Goal: Transaction & Acquisition: Purchase product/service

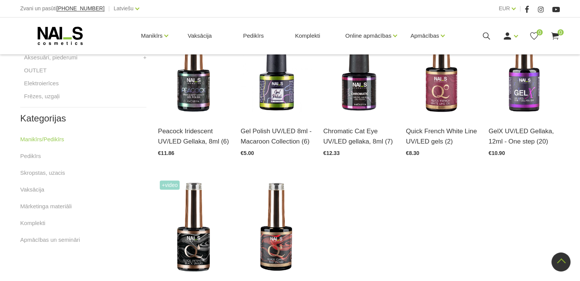
scroll to position [381, 0]
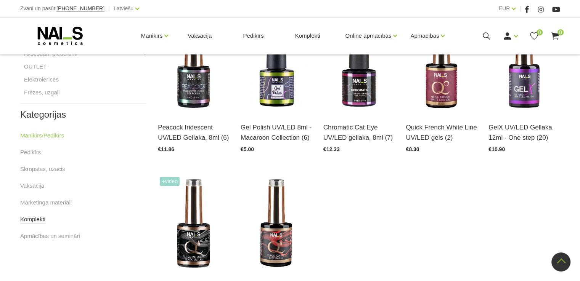
click at [39, 219] on link "Komplekti" at bounding box center [32, 219] width 25 height 9
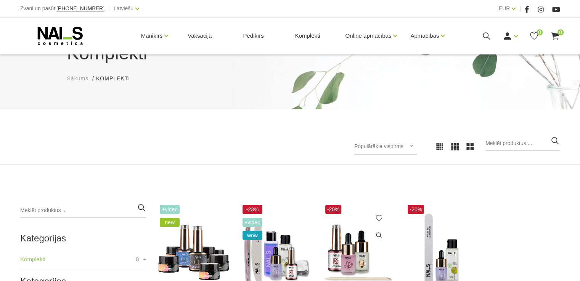
scroll to position [152, 0]
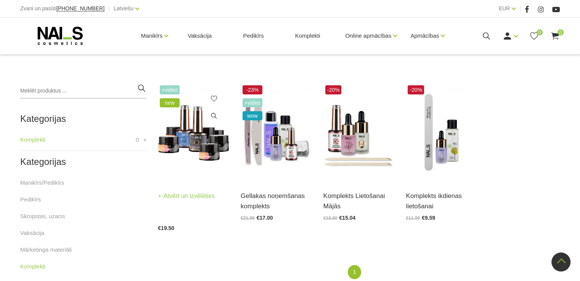
click at [192, 139] on img at bounding box center [193, 132] width 71 height 98
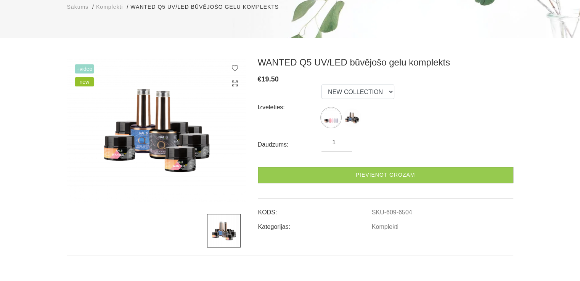
scroll to position [114, 0]
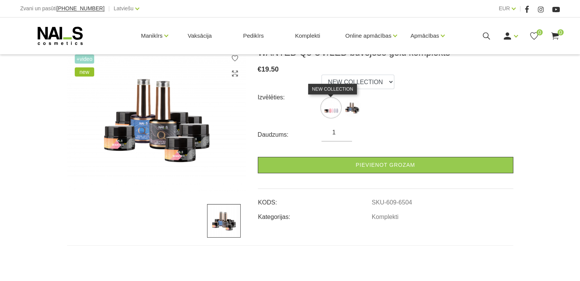
click at [328, 111] on img at bounding box center [330, 107] width 19 height 19
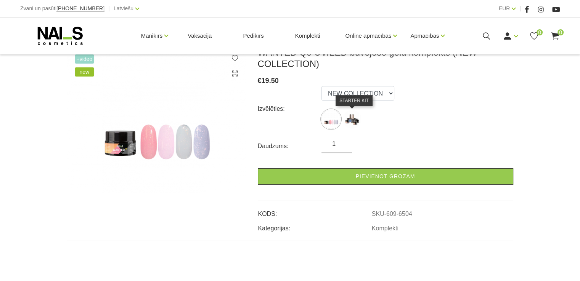
click at [353, 116] on img at bounding box center [351, 119] width 19 height 19
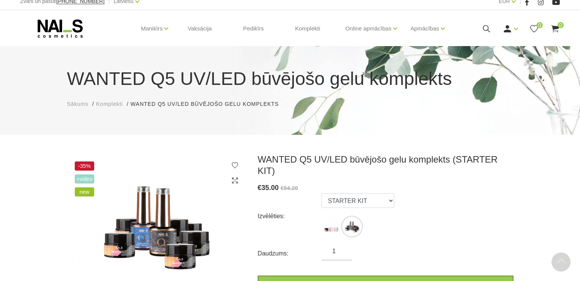
scroll to position [0, 0]
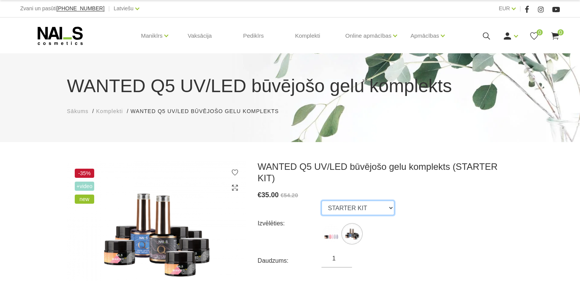
click at [385, 201] on select "NEW COLLECTION STARTER KIT" at bounding box center [357, 208] width 73 height 14
click at [321, 201] on select "NEW COLLECTION STARTER KIT" at bounding box center [357, 208] width 73 height 14
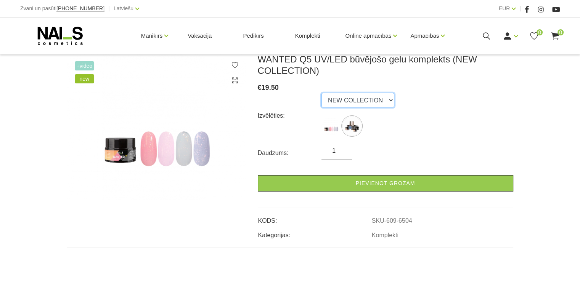
scroll to position [152, 0]
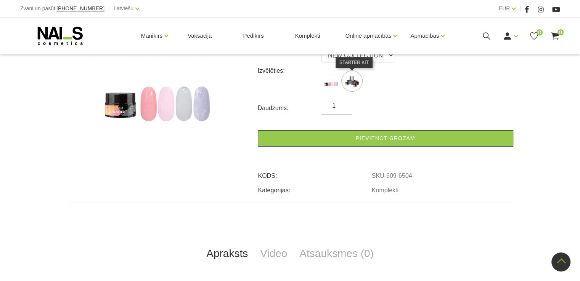
click at [347, 79] on img at bounding box center [351, 81] width 19 height 19
select select "6452"
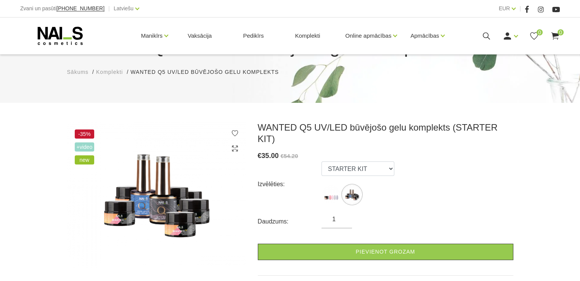
scroll to position [0, 0]
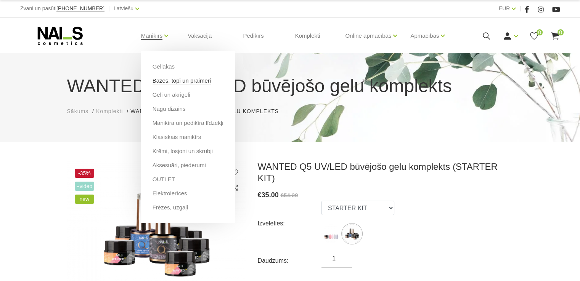
click at [188, 80] on link "Bāzes, topi un praimeri" at bounding box center [181, 81] width 58 height 8
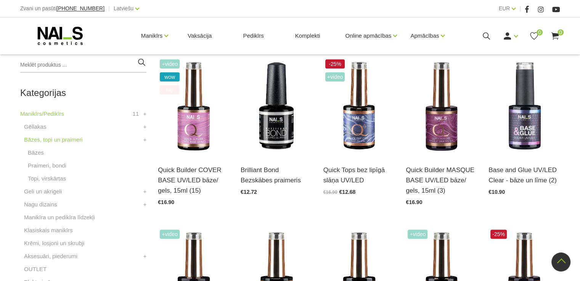
scroll to position [191, 0]
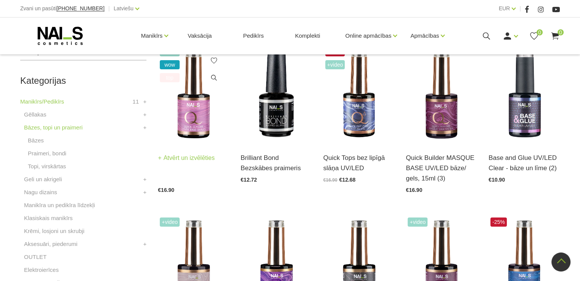
click at [197, 111] on img at bounding box center [193, 94] width 71 height 98
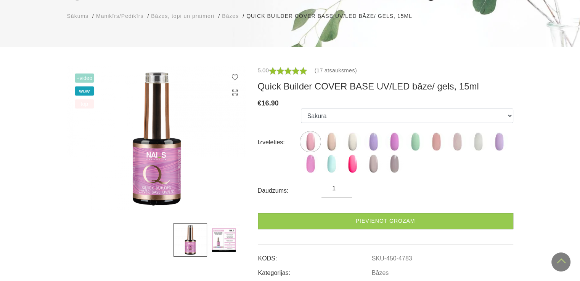
scroll to position [38, 0]
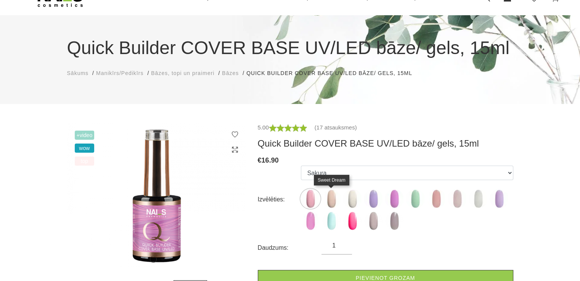
click at [333, 199] on img at bounding box center [331, 198] width 19 height 19
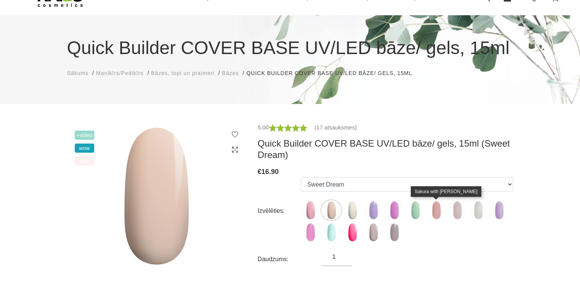
click at [436, 211] on img at bounding box center [435, 210] width 19 height 19
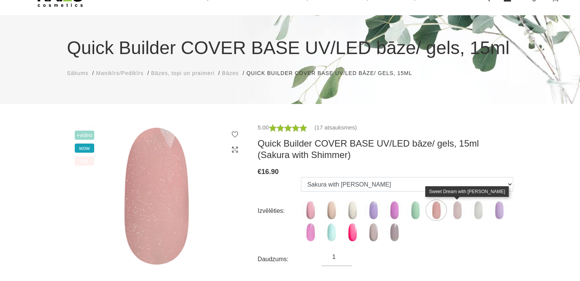
click at [456, 208] on img at bounding box center [456, 210] width 19 height 19
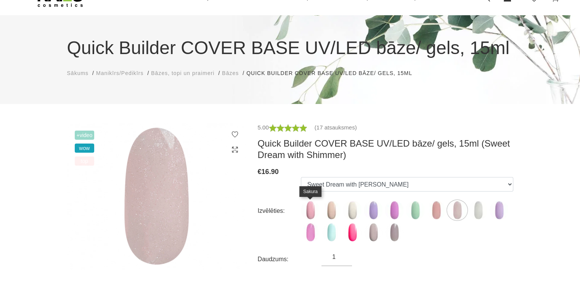
click at [313, 210] on img at bounding box center [310, 210] width 19 height 19
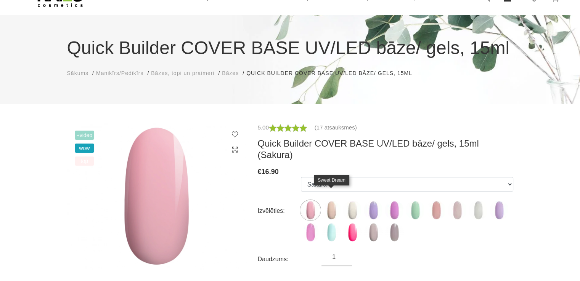
click at [331, 201] on img at bounding box center [331, 210] width 19 height 19
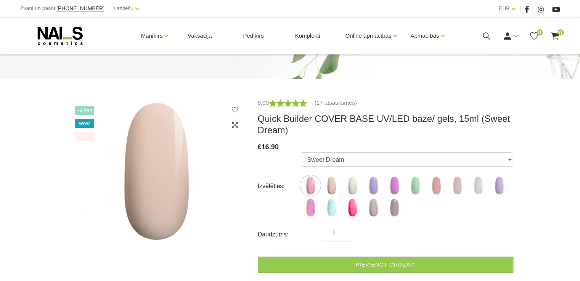
scroll to position [76, 0]
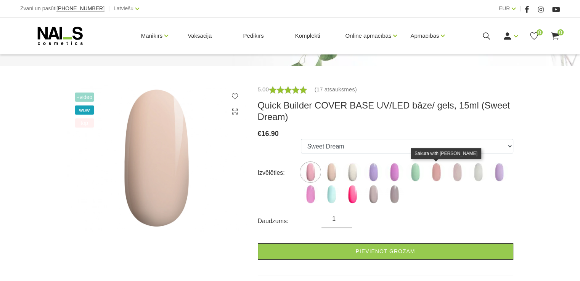
click at [437, 173] on img at bounding box center [435, 172] width 19 height 19
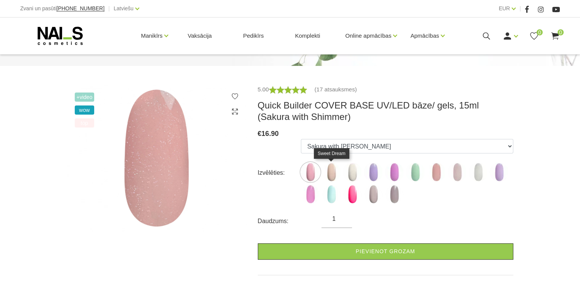
click at [331, 174] on img at bounding box center [331, 172] width 19 height 19
select select "4784"
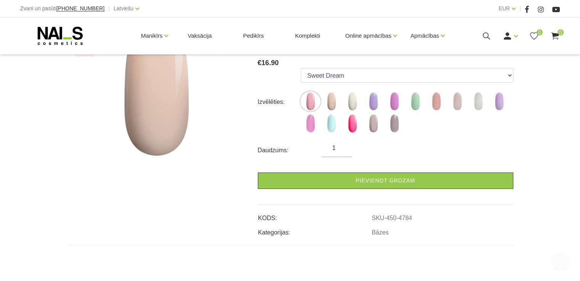
scroll to position [152, 0]
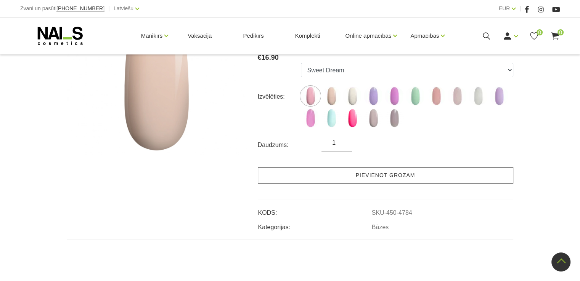
click at [383, 178] on link "Pievienot grozam" at bounding box center [385, 175] width 255 height 16
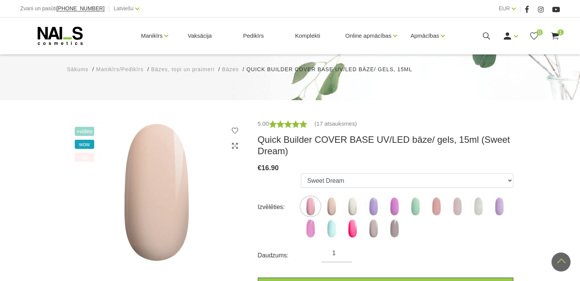
scroll to position [38, 0]
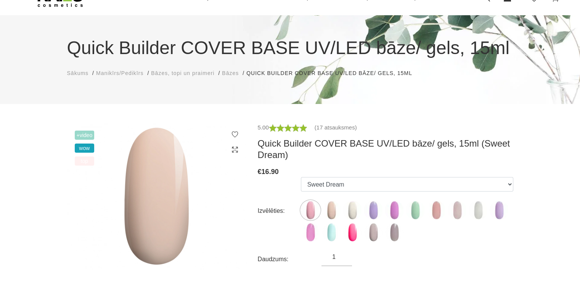
click at [178, 73] on span "Bāzes, topi un praimeri" at bounding box center [182, 73] width 63 height 6
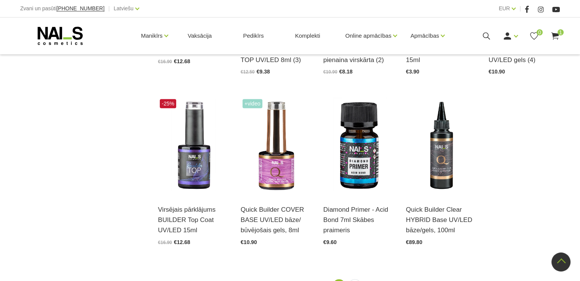
scroll to position [838, 0]
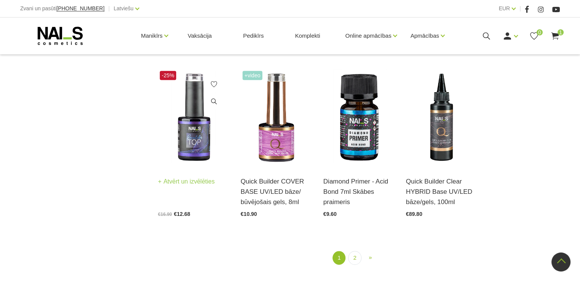
click at [199, 123] on img at bounding box center [193, 118] width 71 height 98
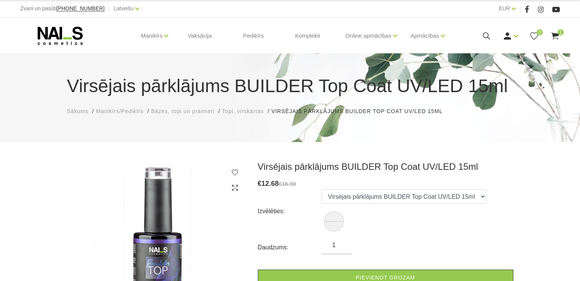
scroll to position [38, 0]
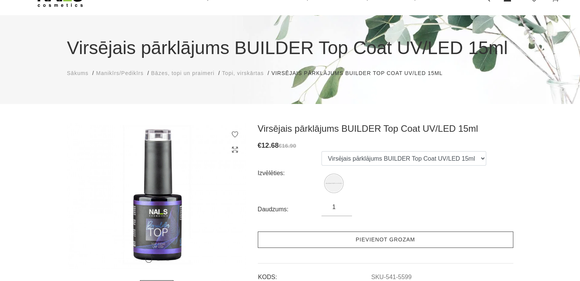
click at [407, 238] on link "Pievienot grozam" at bounding box center [385, 240] width 255 height 16
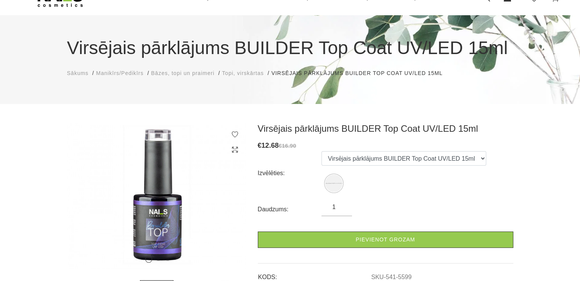
click at [207, 74] on span "Bāzes, topi un praimeri" at bounding box center [182, 73] width 63 height 6
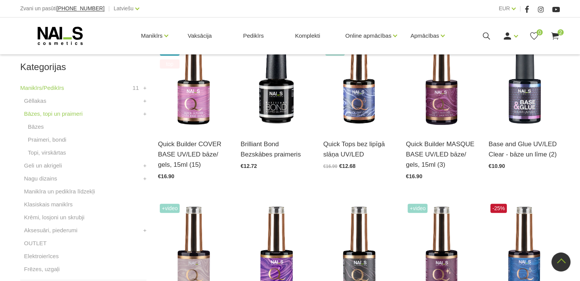
scroll to position [191, 0]
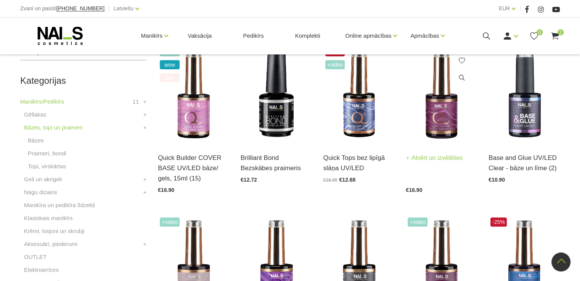
click at [439, 112] on img at bounding box center [440, 94] width 71 height 98
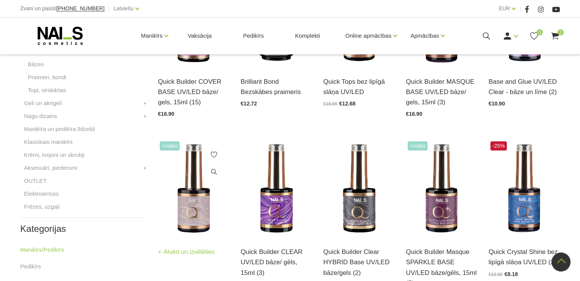
scroll to position [267, 0]
click at [36, 181] on link "OUTLET" at bounding box center [35, 180] width 22 height 9
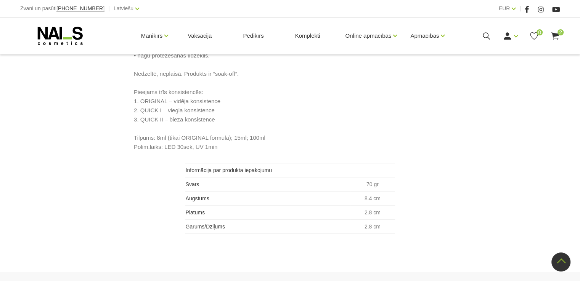
scroll to position [419, 0]
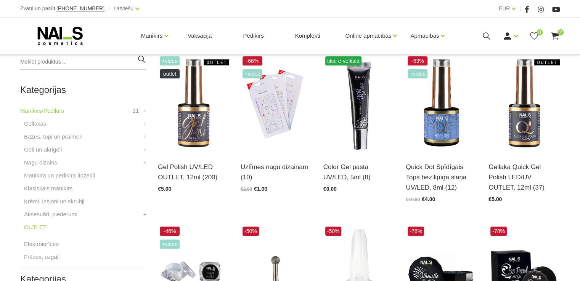
scroll to position [191, 0]
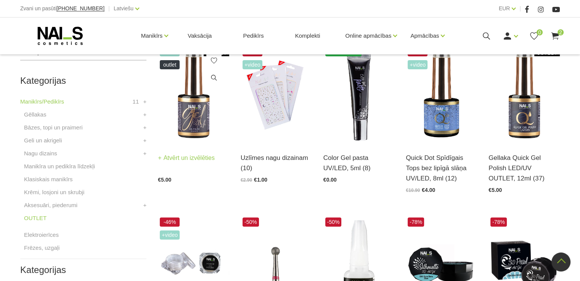
click at [187, 117] on img at bounding box center [193, 94] width 71 height 98
click at [44, 139] on link "Geli un akrigeli" at bounding box center [43, 140] width 38 height 9
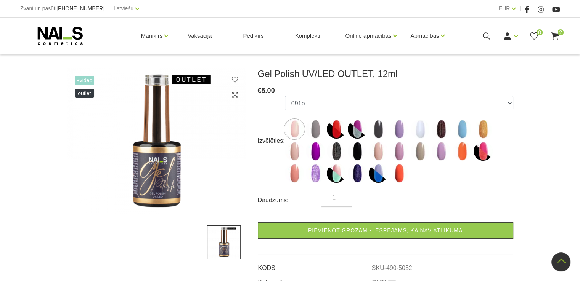
scroll to position [76, 0]
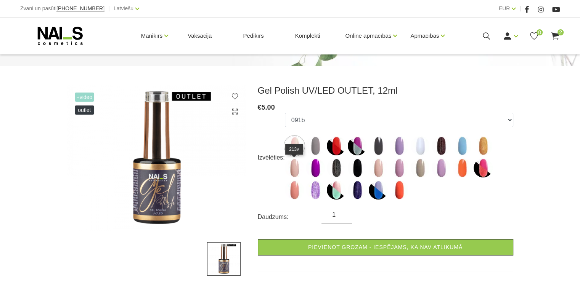
click at [294, 170] on img at bounding box center [294, 167] width 19 height 19
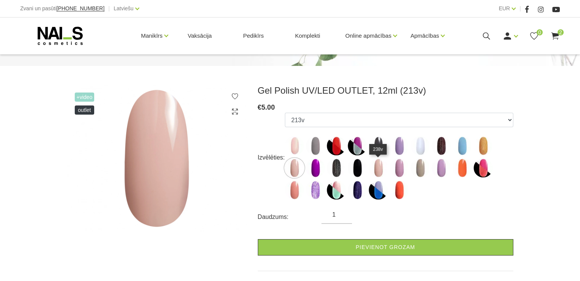
click at [381, 170] on img at bounding box center [377, 167] width 19 height 19
click at [398, 166] on img at bounding box center [398, 167] width 19 height 19
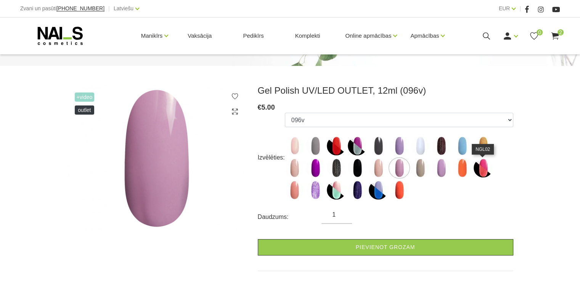
click at [483, 168] on img at bounding box center [482, 167] width 19 height 19
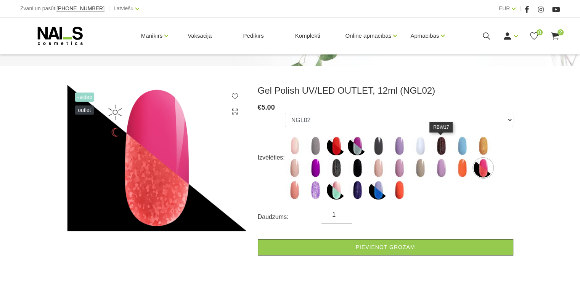
click at [440, 150] on img at bounding box center [440, 145] width 19 height 19
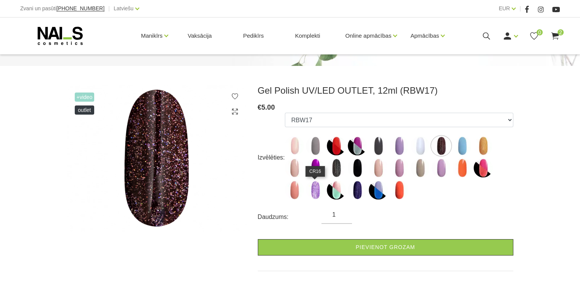
click at [309, 189] on img at bounding box center [315, 190] width 19 height 19
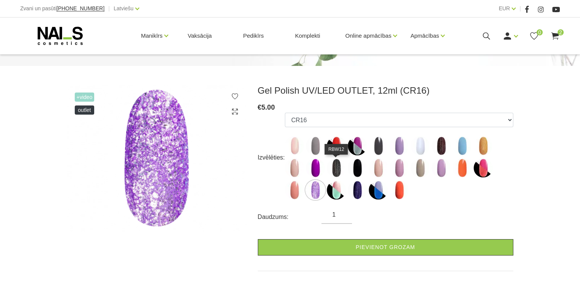
click at [338, 167] on img at bounding box center [336, 167] width 19 height 19
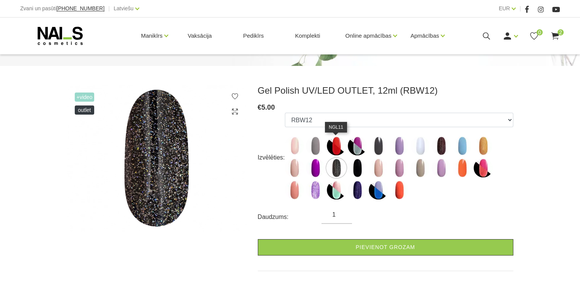
click at [335, 146] on img at bounding box center [336, 145] width 19 height 19
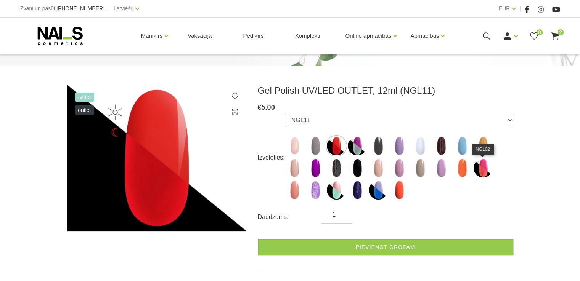
click at [483, 165] on img at bounding box center [482, 167] width 19 height 19
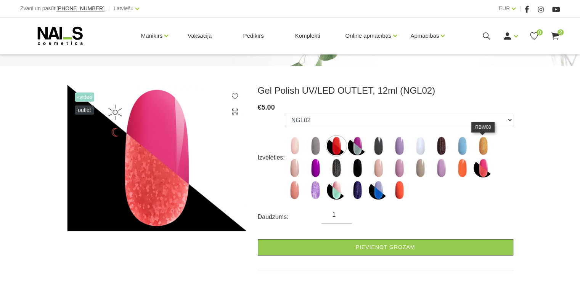
click at [484, 146] on img at bounding box center [482, 145] width 19 height 19
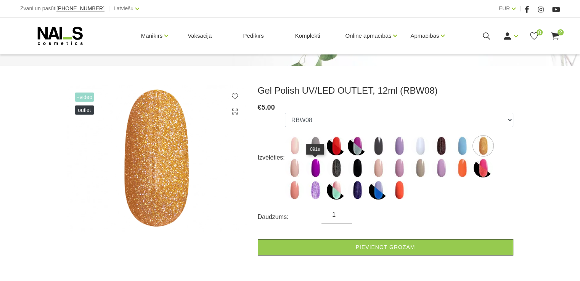
click at [314, 169] on img at bounding box center [315, 167] width 19 height 19
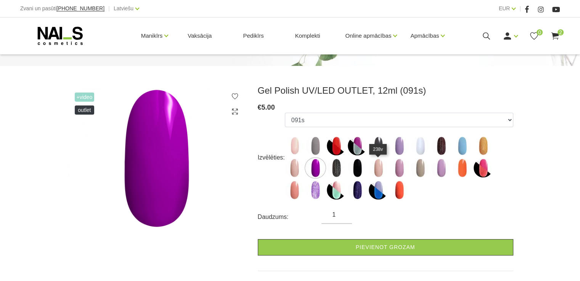
click at [378, 170] on img at bounding box center [377, 167] width 19 height 19
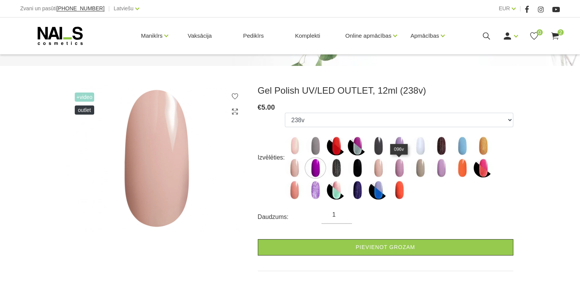
click at [399, 170] on img at bounding box center [398, 167] width 19 height 19
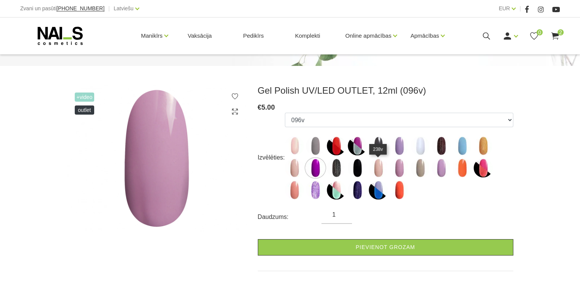
click at [378, 171] on img at bounding box center [377, 167] width 19 height 19
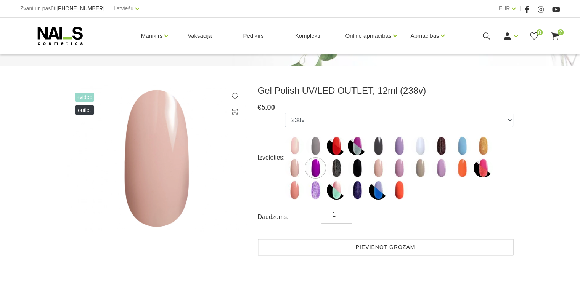
click at [368, 247] on link "Pievienot grozam" at bounding box center [385, 247] width 255 height 16
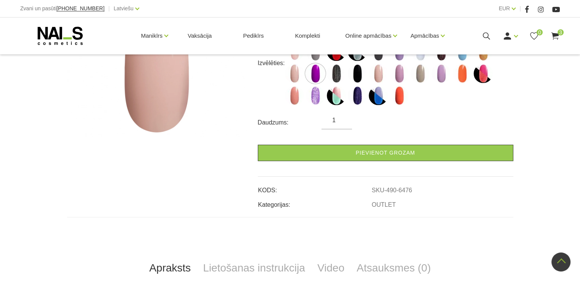
scroll to position [114, 0]
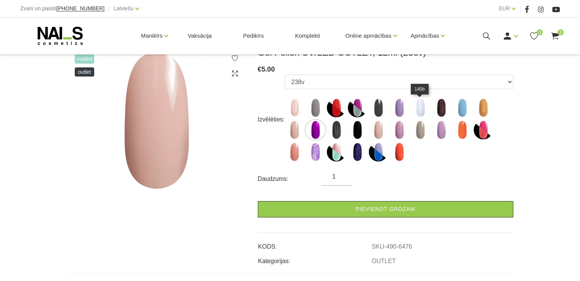
click at [420, 109] on img at bounding box center [419, 107] width 19 height 19
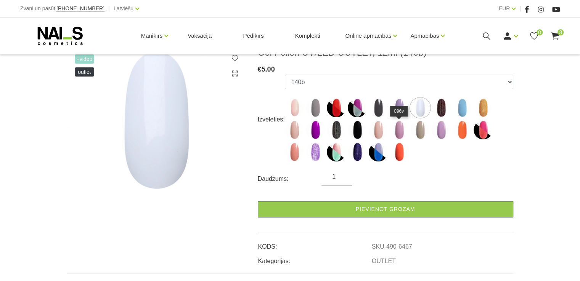
click at [399, 130] on img at bounding box center [398, 129] width 19 height 19
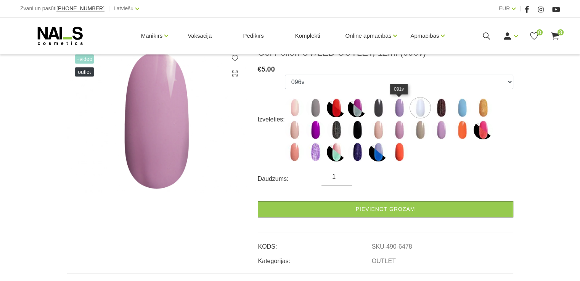
click at [398, 109] on img at bounding box center [398, 107] width 19 height 19
select select "6466"
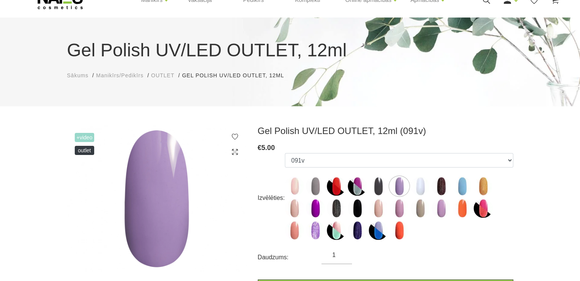
scroll to position [0, 0]
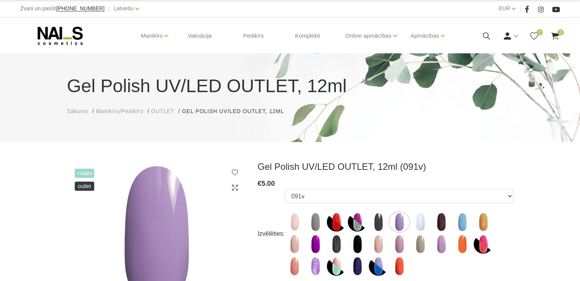
click at [557, 34] on use at bounding box center [555, 35] width 8 height 7
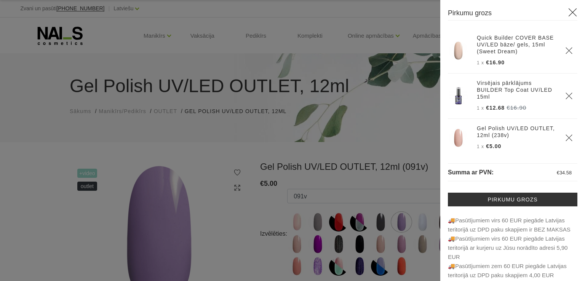
click at [210, 133] on div at bounding box center [292, 140] width 585 height 281
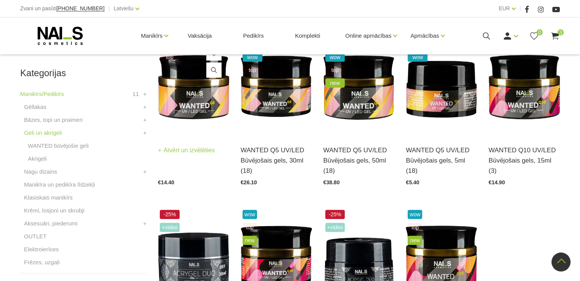
scroll to position [191, 0]
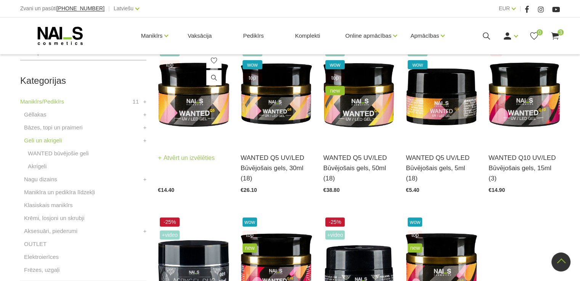
click at [194, 112] on img at bounding box center [193, 94] width 71 height 98
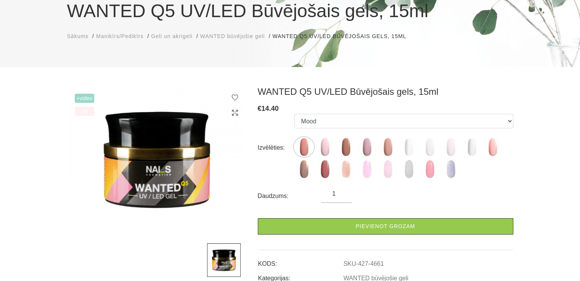
scroll to position [76, 0]
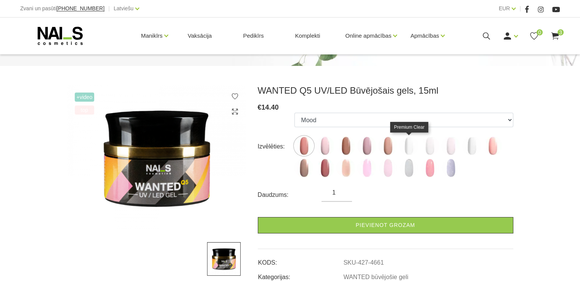
click at [407, 147] on img at bounding box center [408, 145] width 19 height 19
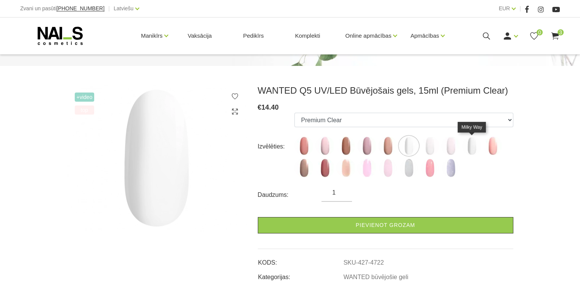
click at [470, 149] on img at bounding box center [471, 145] width 19 height 19
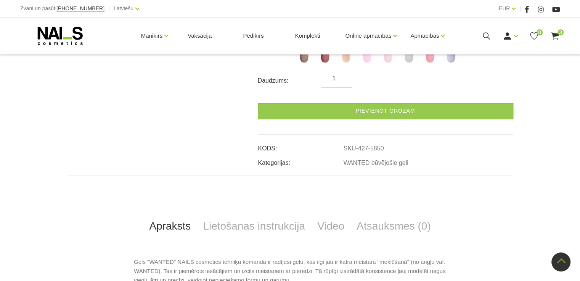
scroll to position [0, 0]
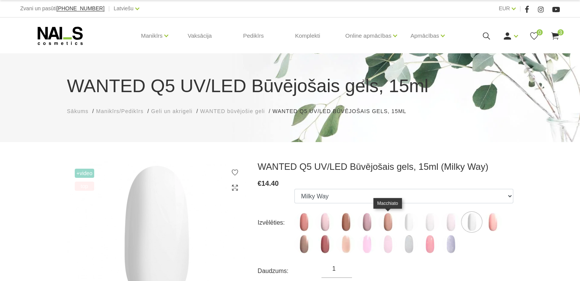
click at [391, 221] on img at bounding box center [387, 222] width 19 height 19
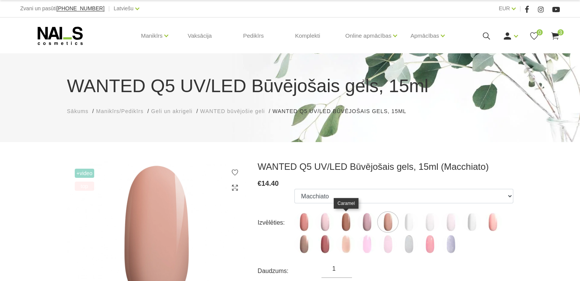
click at [343, 223] on img at bounding box center [345, 222] width 19 height 19
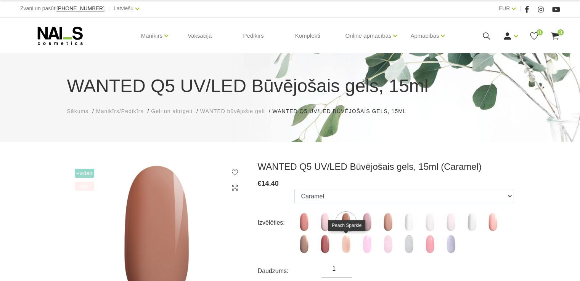
click at [343, 245] on img at bounding box center [345, 244] width 19 height 19
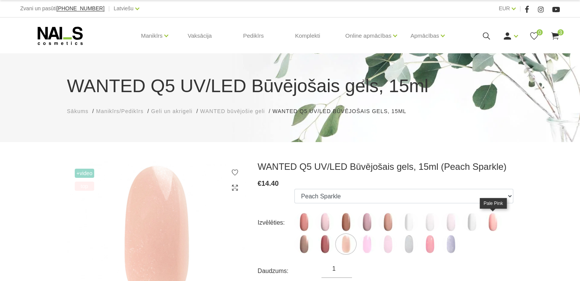
click at [489, 220] on img at bounding box center [492, 222] width 19 height 19
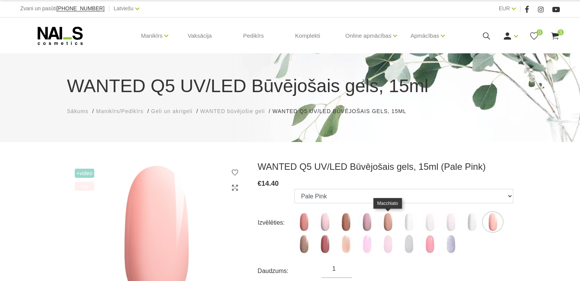
click at [384, 223] on img at bounding box center [387, 222] width 19 height 19
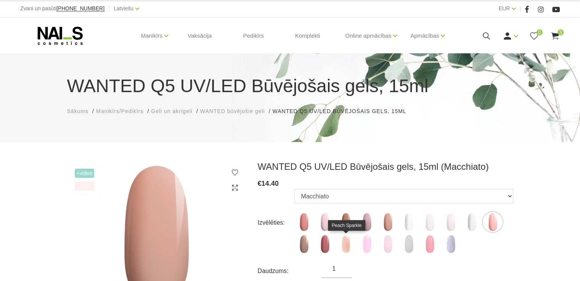
click at [343, 247] on img at bounding box center [345, 244] width 19 height 19
select select "6166"
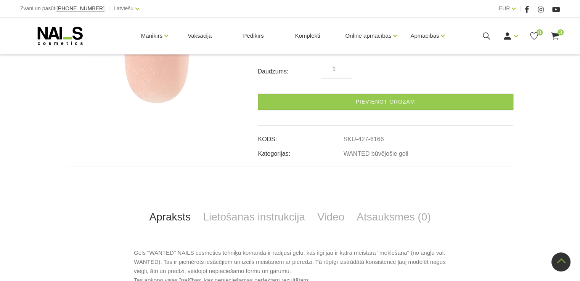
scroll to position [267, 0]
